Goal: Feedback & Contribution: Submit feedback/report problem

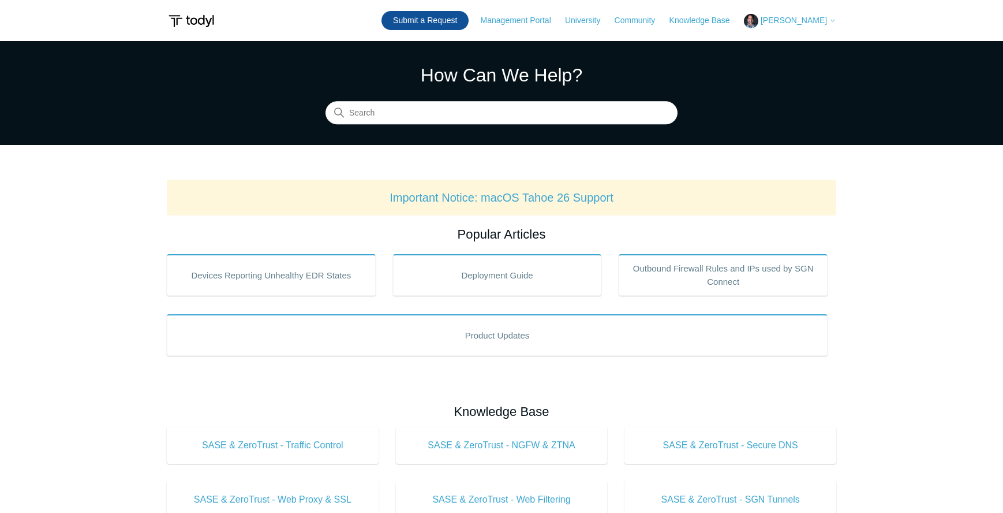
click at [448, 21] on link "Submit a Request" at bounding box center [425, 20] width 87 height 19
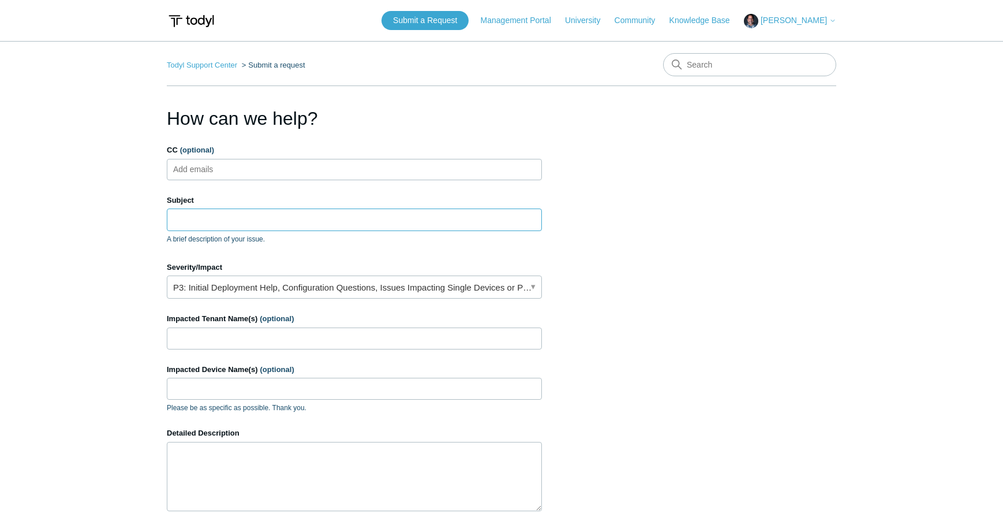
click at [188, 221] on input "Subject" at bounding box center [354, 219] width 375 height 22
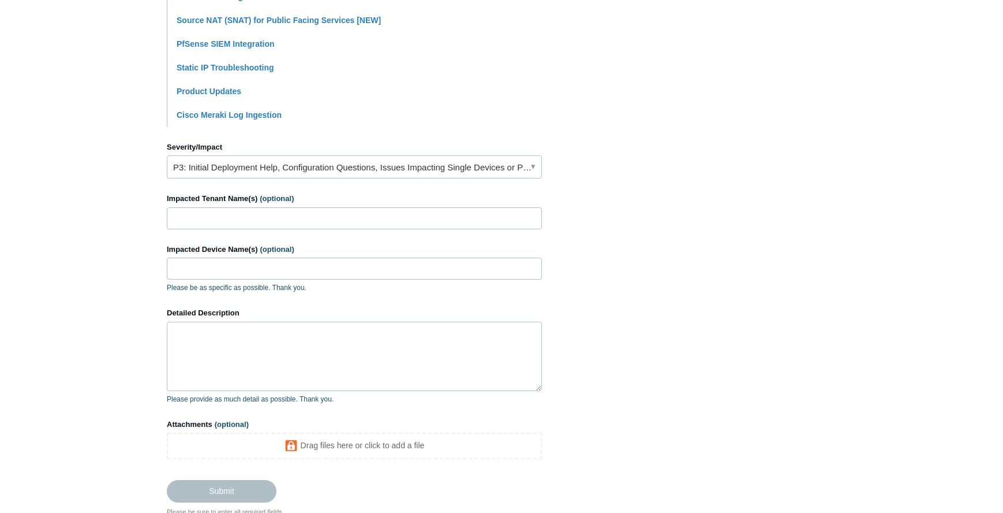
scroll to position [404, 0]
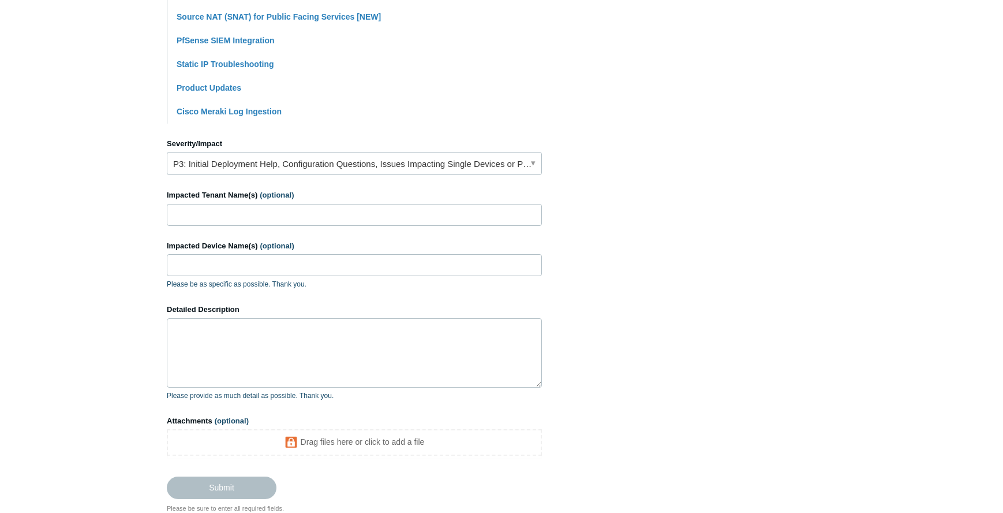
type input "Public static IP changed. Can't find fire rules. Can't find agents"
click at [257, 166] on link "P3: Initial Deployment Help, Configuration Questions, Issues Impacting Single D…" at bounding box center [354, 163] width 375 height 23
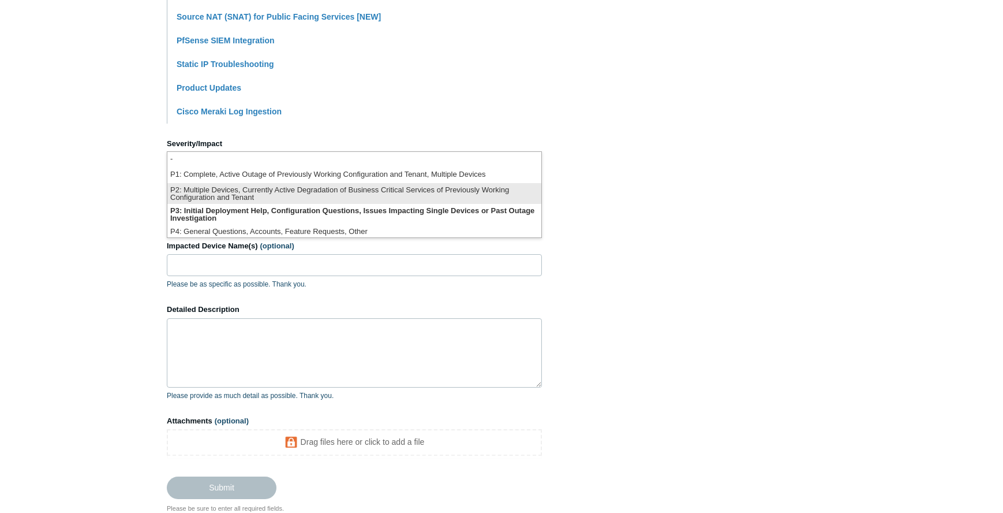
click at [235, 195] on li "P2: Multiple Devices, Currently Active Degradation of Business Critical Service…" at bounding box center [354, 193] width 374 height 21
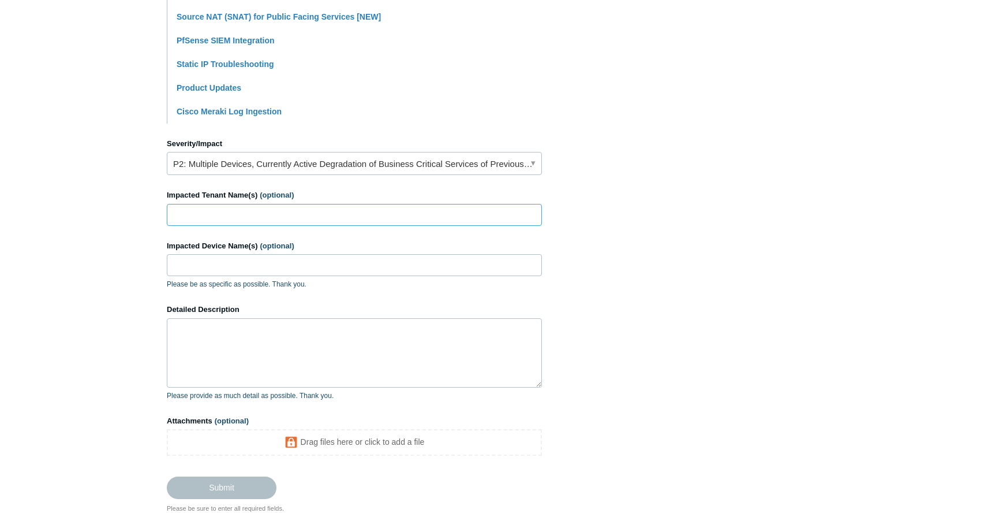
click at [210, 211] on input "Impacted Tenant Name(s) (optional)" at bounding box center [354, 215] width 375 height 22
type input "[DOMAIN_NAME]"
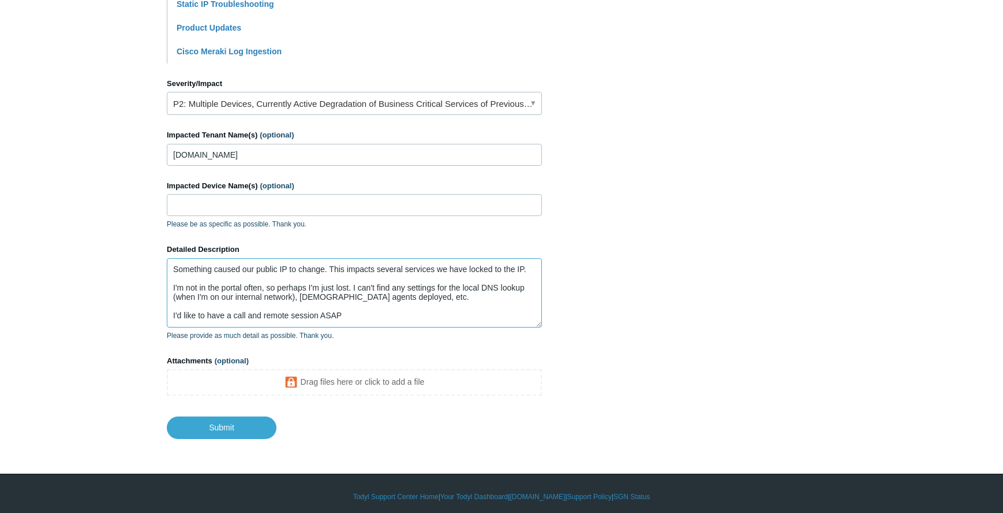
scroll to position [468, 0]
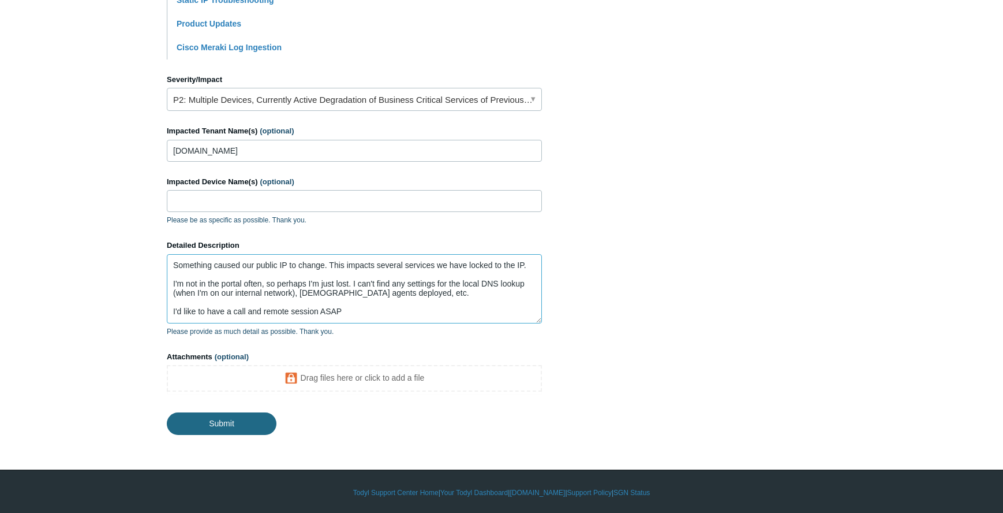
type textarea "Something caused our public IP to change. This impacts several services we have…"
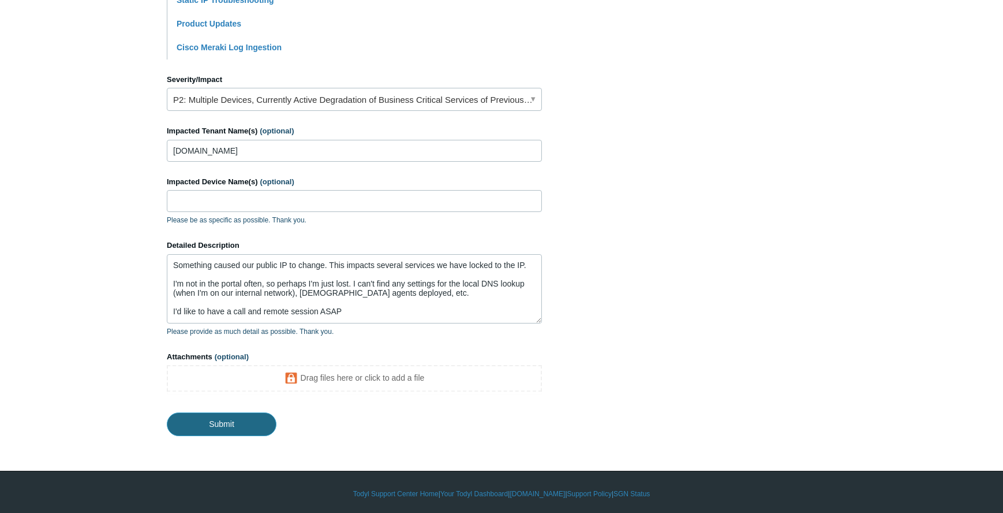
click at [222, 420] on input "Submit" at bounding box center [222, 423] width 110 height 23
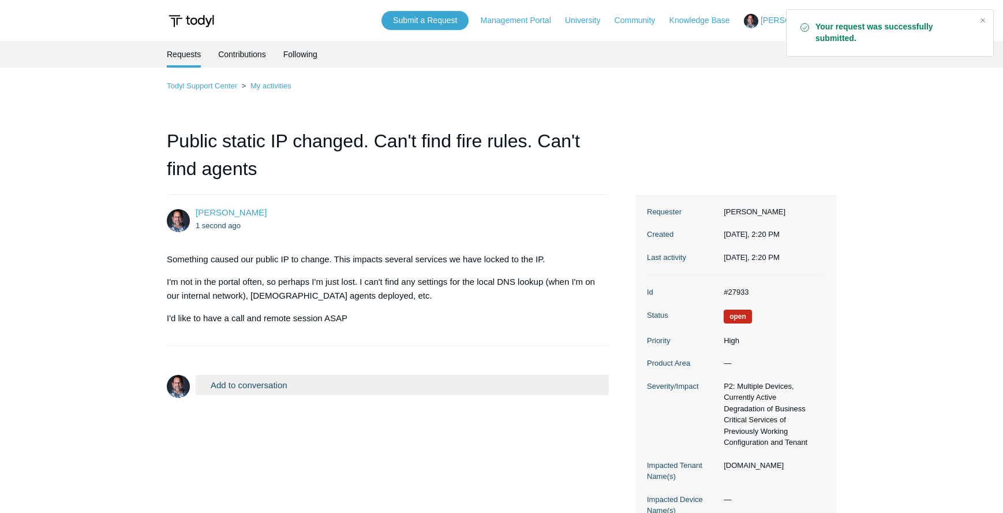
click at [225, 383] on button "Add to conversation" at bounding box center [402, 385] width 413 height 20
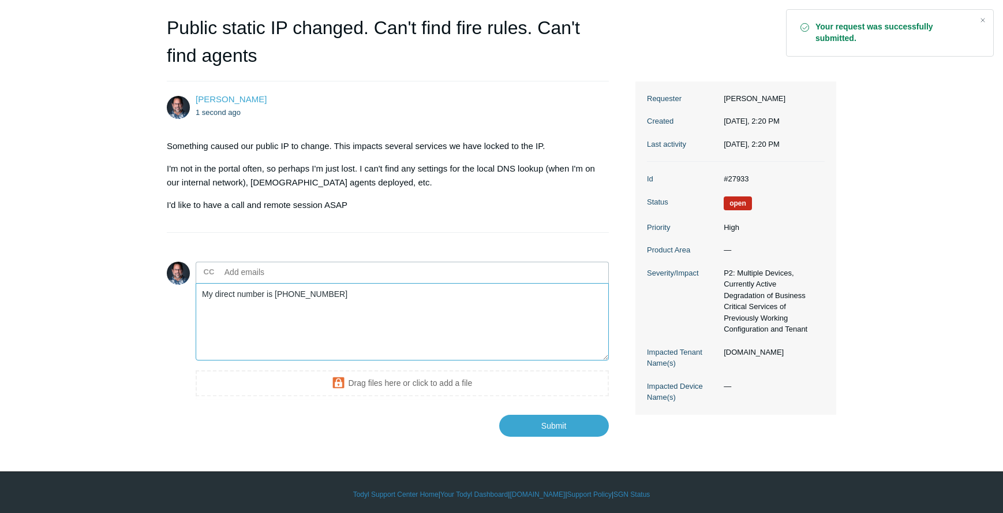
scroll to position [116, 0]
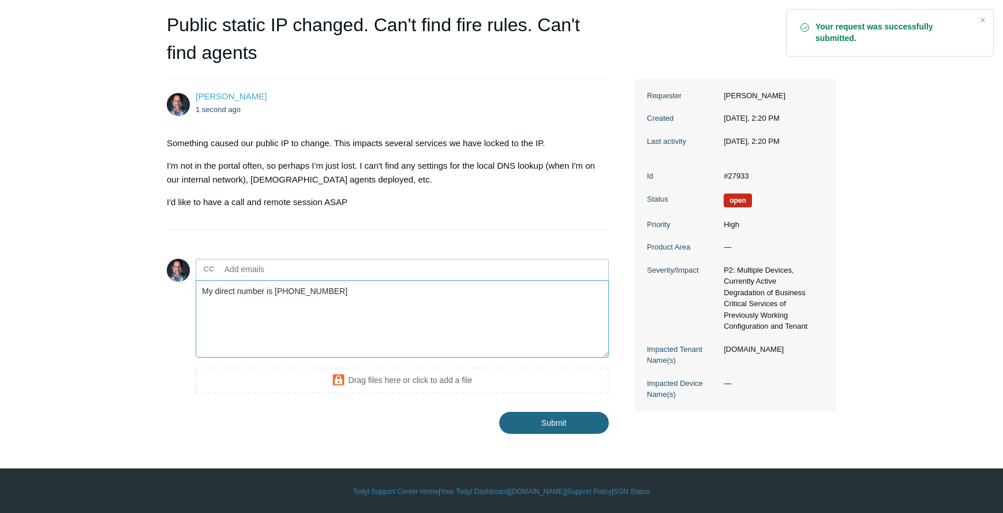
type textarea "My direct number is 954-624-9511"
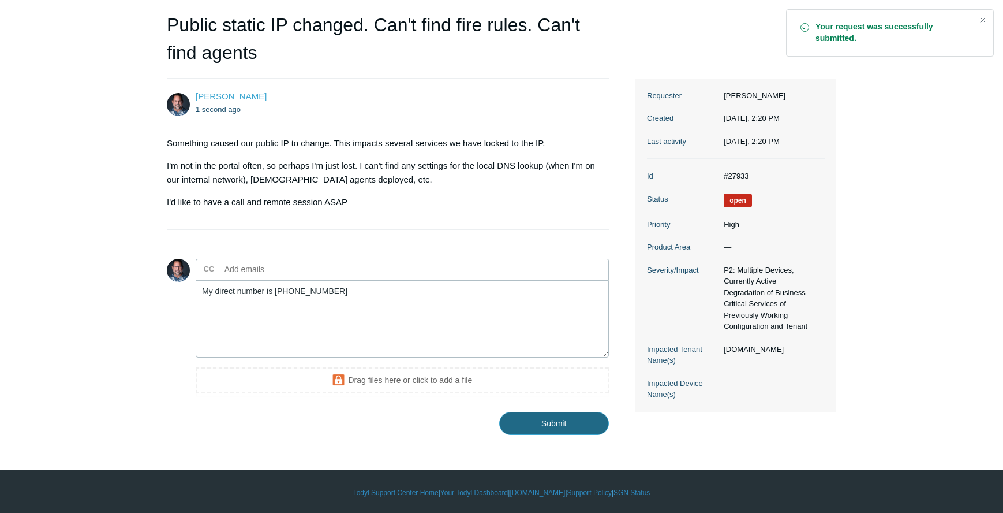
click at [552, 422] on input "Submit" at bounding box center [554, 423] width 110 height 23
